Goal: Book appointment/travel/reservation

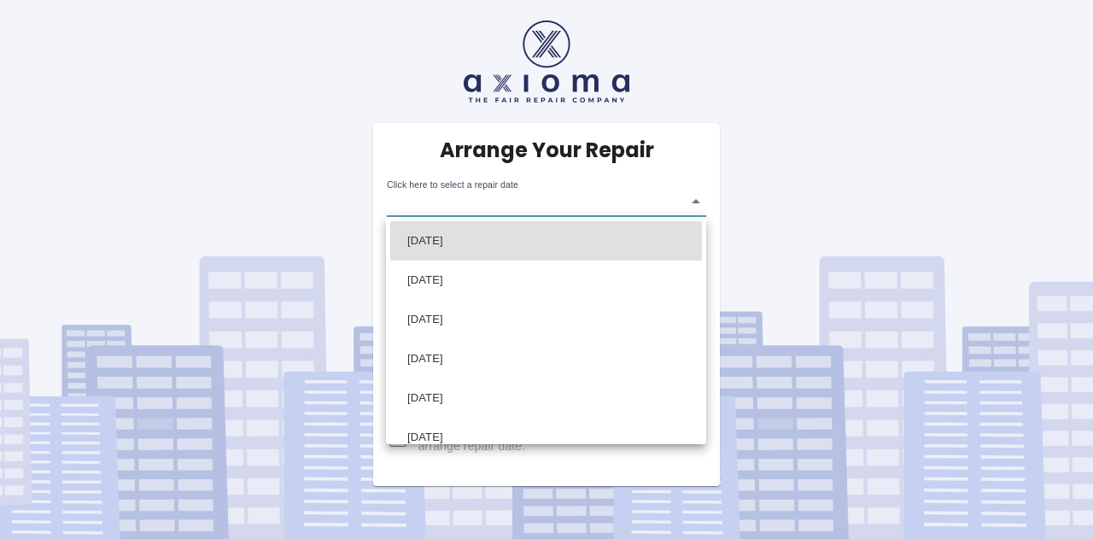
click at [697, 198] on body "Arrange Your Repair Click here to select a repair date ​ Phone Number   * 07730…" at bounding box center [546, 269] width 1093 height 539
click at [866, 186] on div at bounding box center [546, 269] width 1093 height 539
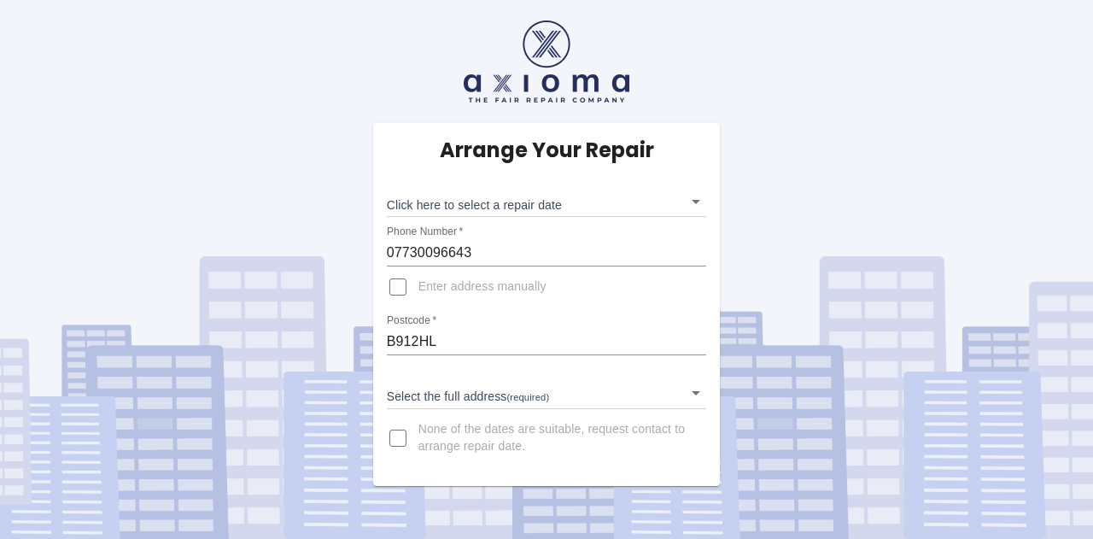
click at [695, 202] on body "Arrange Your Repair Click here to select a repair date ​ Phone Number   * 07730…" at bounding box center [546, 269] width 1093 height 539
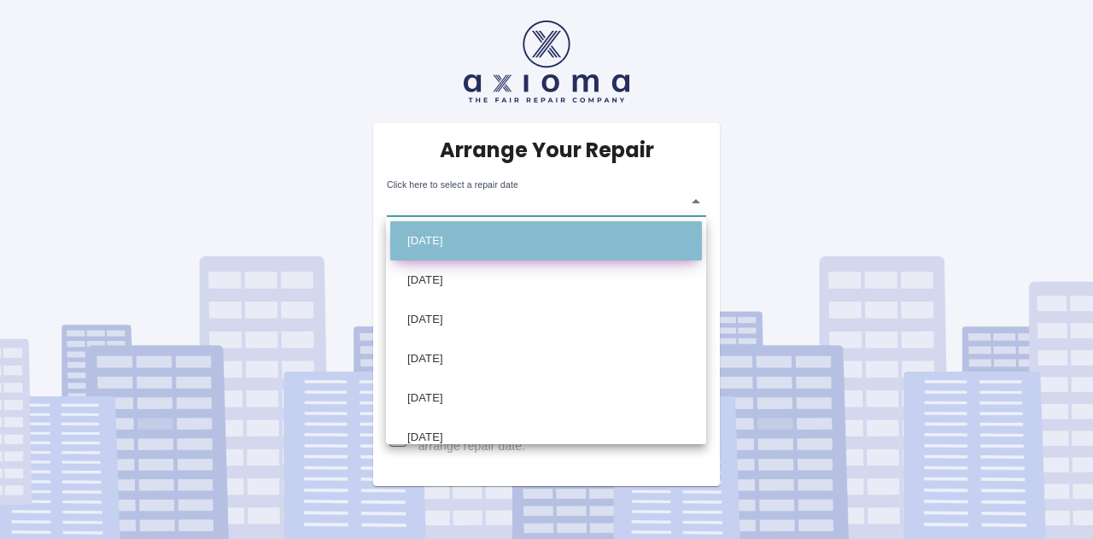
click at [553, 240] on li "[DATE]" at bounding box center [546, 240] width 312 height 39
type input "2025-09-19T00:00:00.000Z"
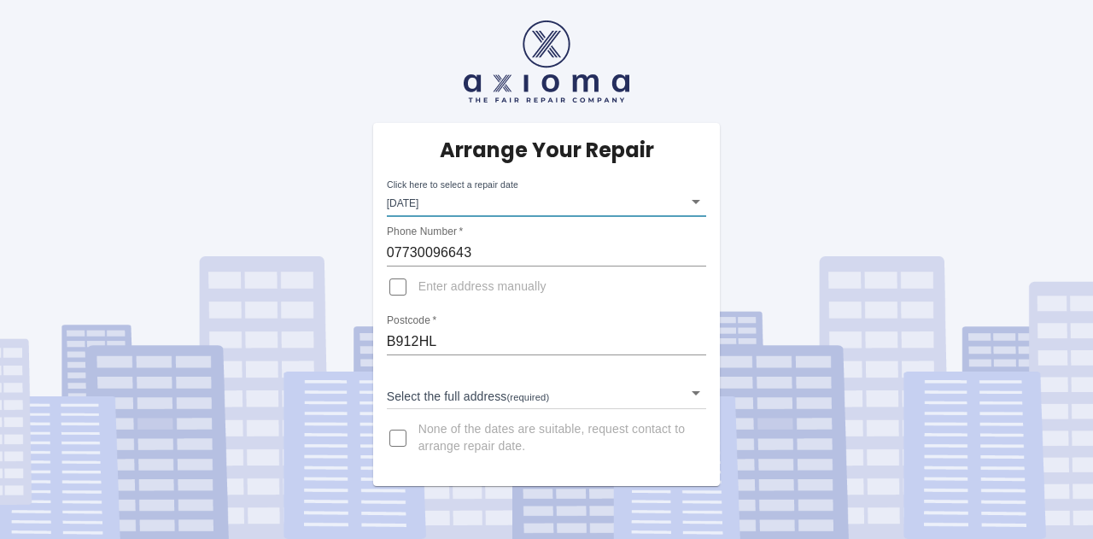
click at [695, 390] on body "Arrange Your Repair Click here to select a repair date Fri Sep 19 2025 2025-09-…" at bounding box center [546, 269] width 1093 height 539
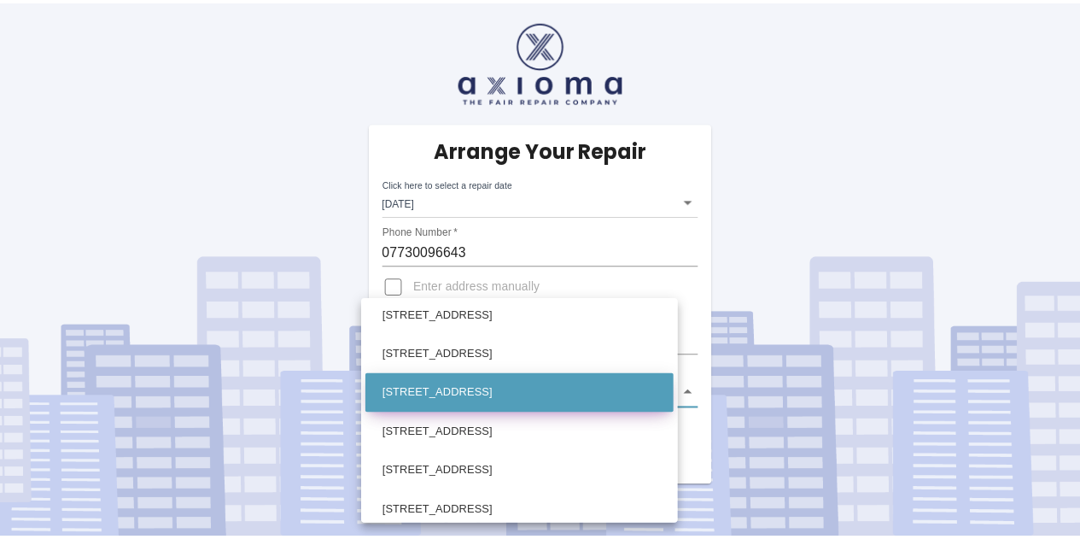
scroll to position [171, 0]
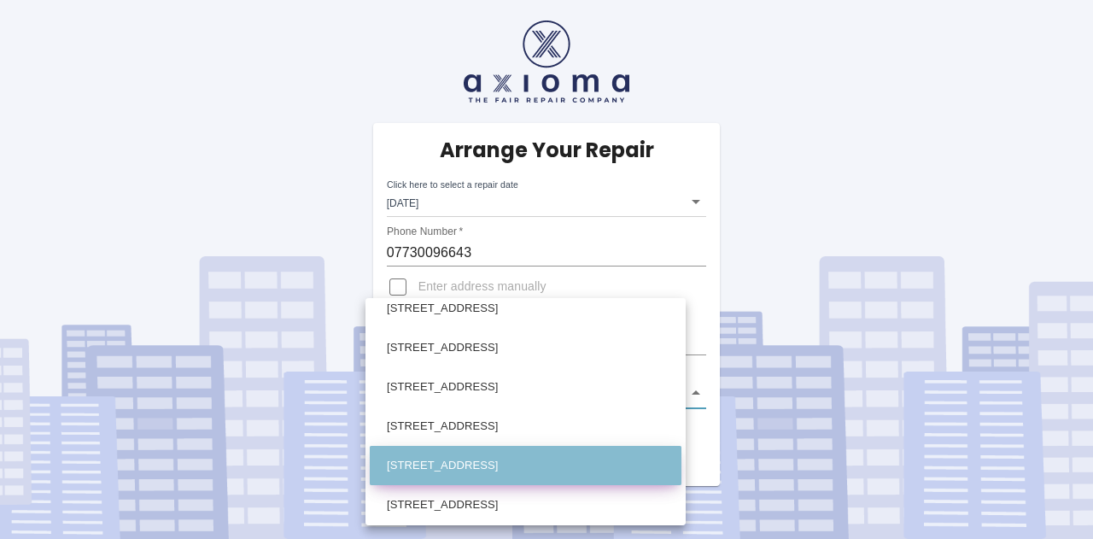
click at [589, 457] on li "135 Lode Lane Solihull West Midlands" at bounding box center [526, 465] width 312 height 39
type input "135 Lode Lane Solihull West Midlands"
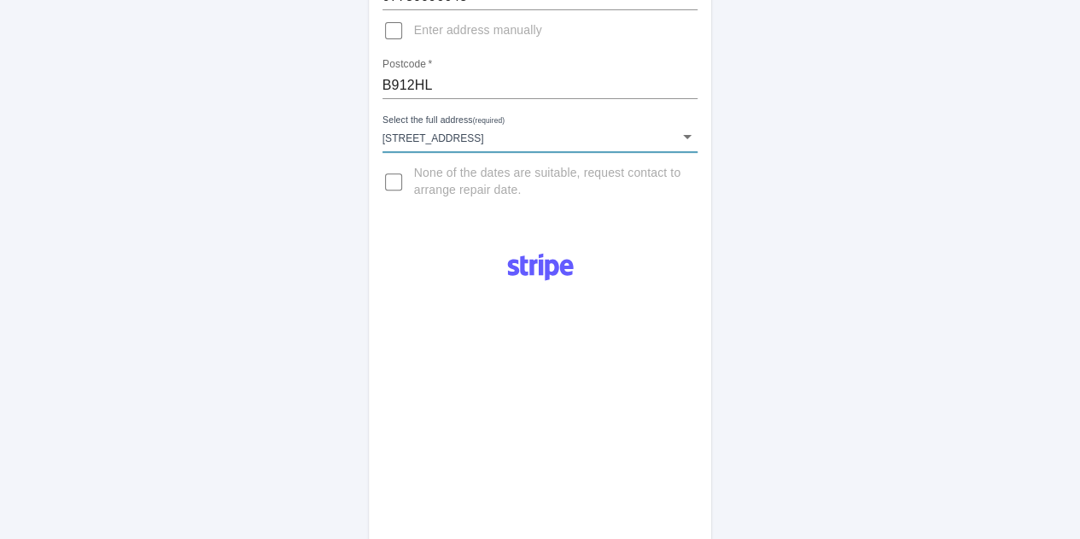
scroll to position [0, 0]
